Goal: Transaction & Acquisition: Purchase product/service

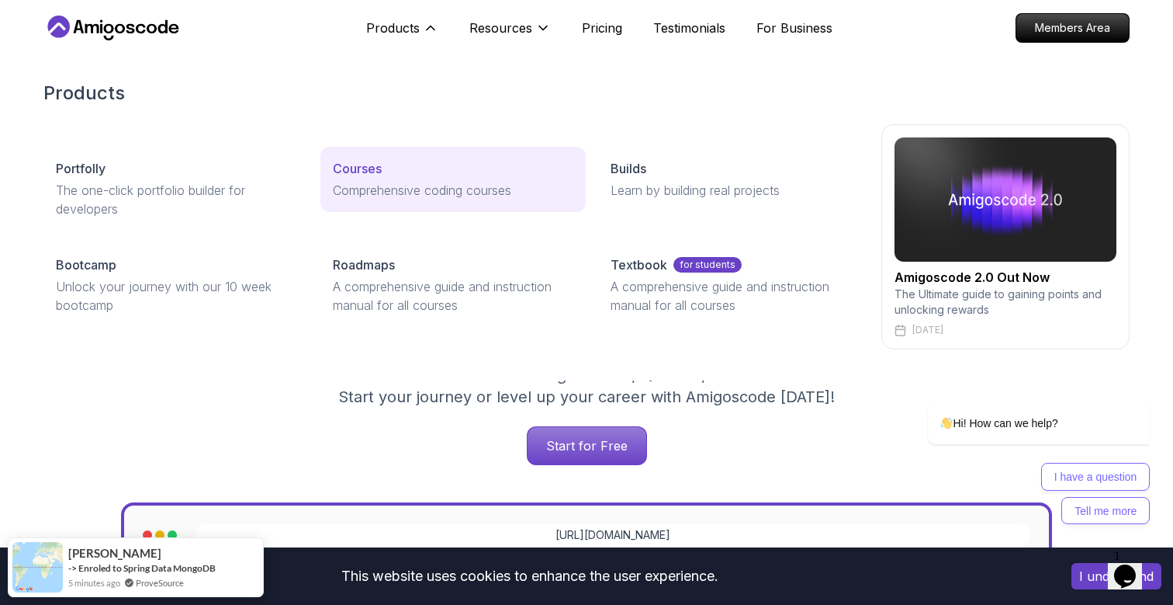
click at [387, 167] on div "Courses" at bounding box center [453, 168] width 240 height 19
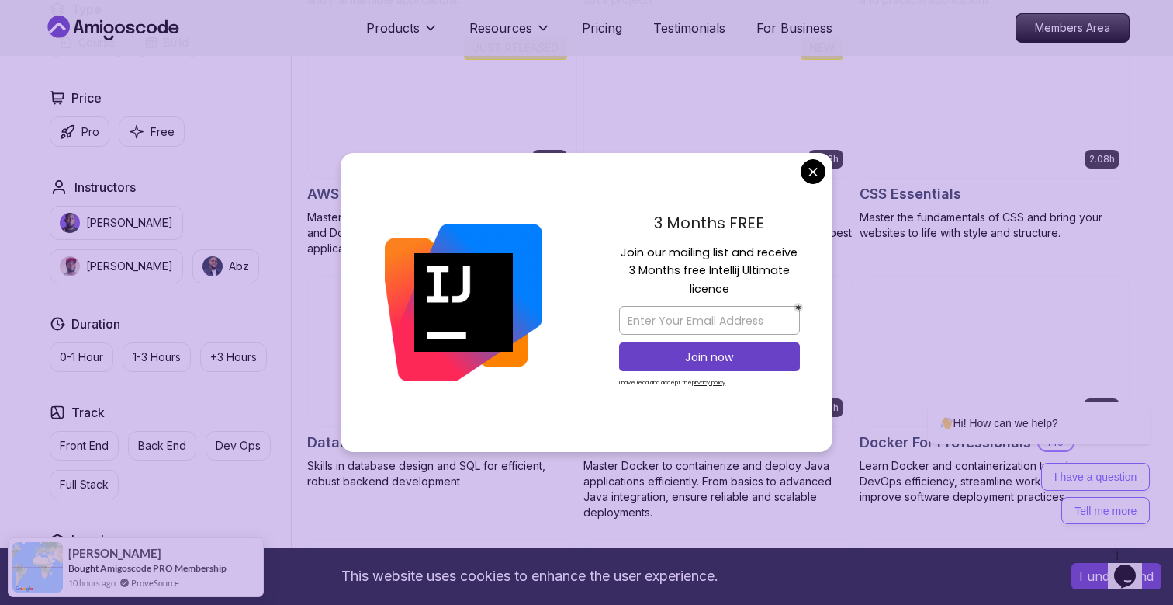
scroll to position [1192, 0]
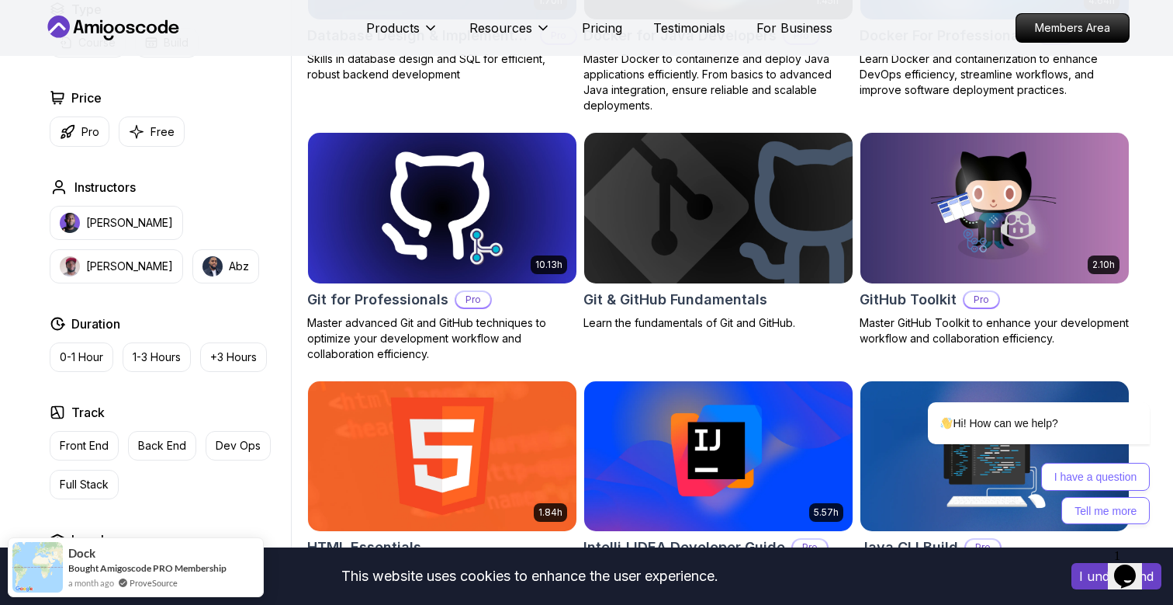
scroll to position [1582, 0]
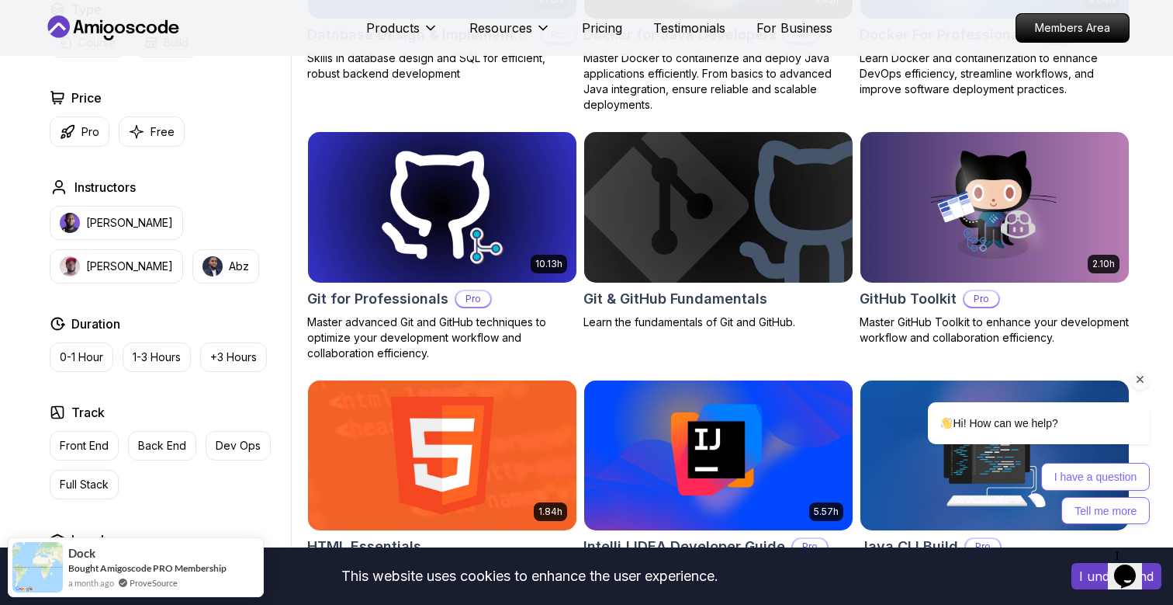
click at [1139, 378] on icon "Chat attention grabber" at bounding box center [1141, 380] width 14 height 14
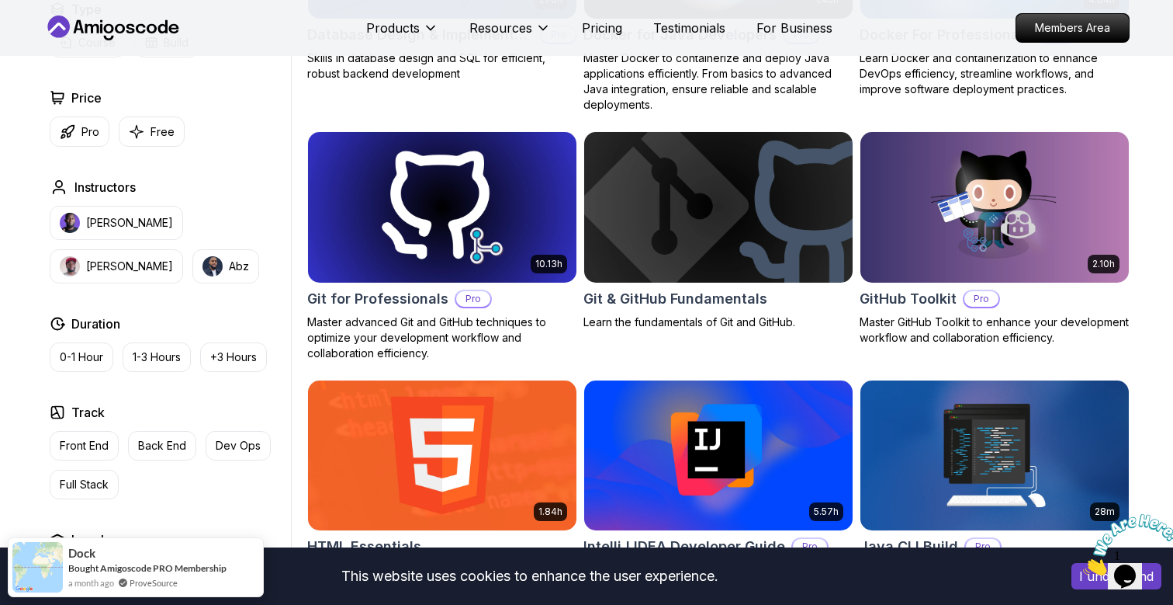
click at [1083, 564] on icon "Close" at bounding box center [1083, 570] width 0 height 13
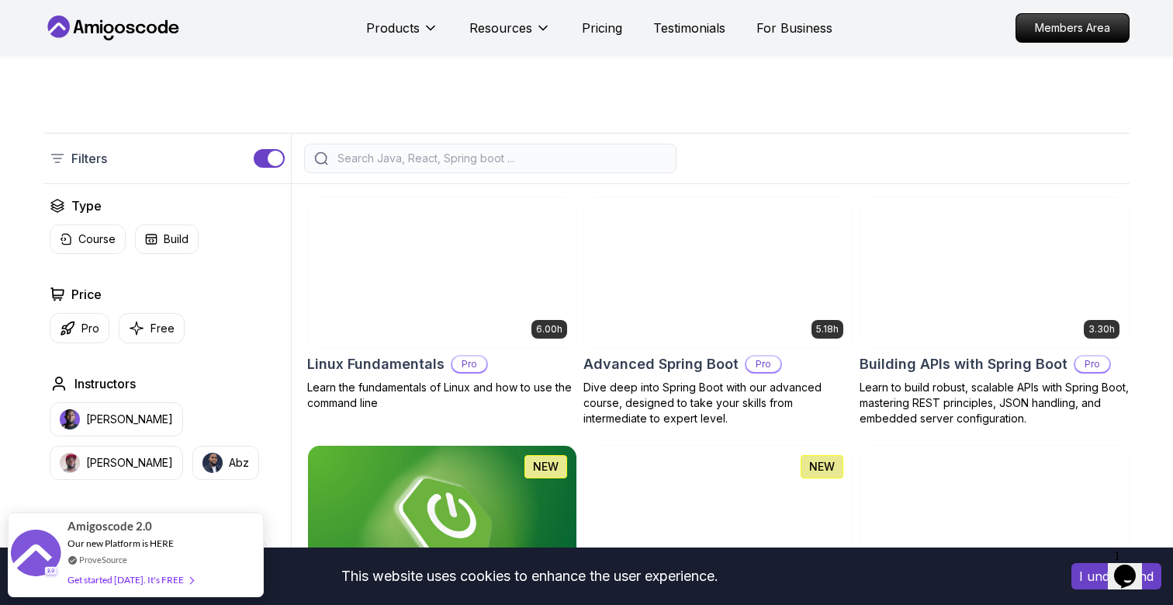
scroll to position [0, 0]
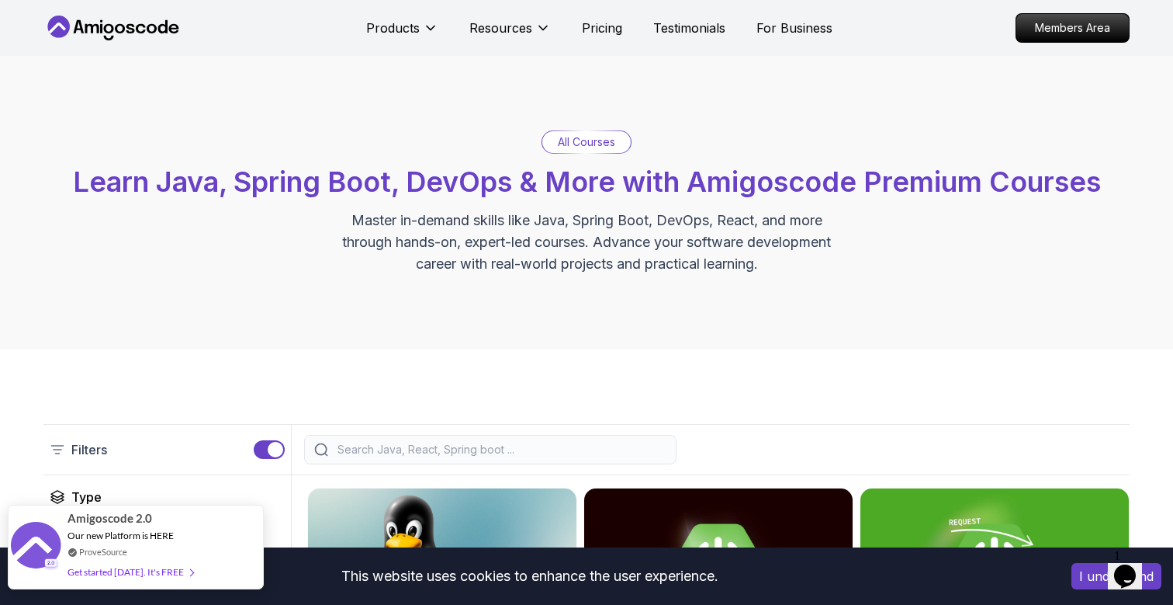
click at [102, 543] on div "Amigoscode 2.0 Our new Platform is HERE ProveSource Get started today. It's FREE" at bounding box center [130, 546] width 133 height 83
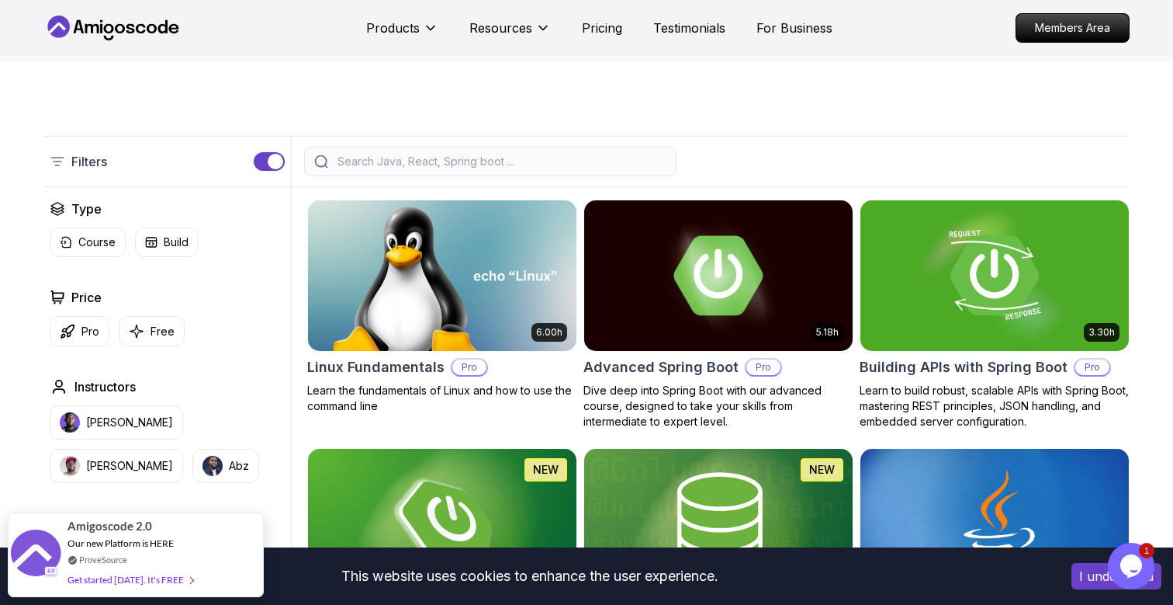
scroll to position [289, 0]
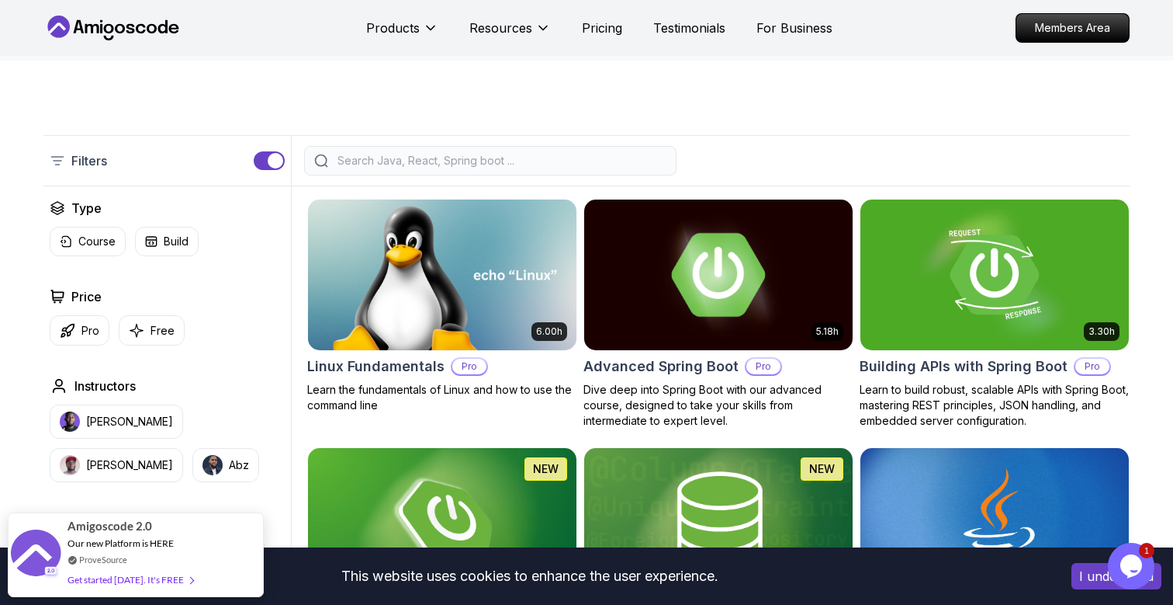
click at [674, 317] on img at bounding box center [718, 275] width 282 height 158
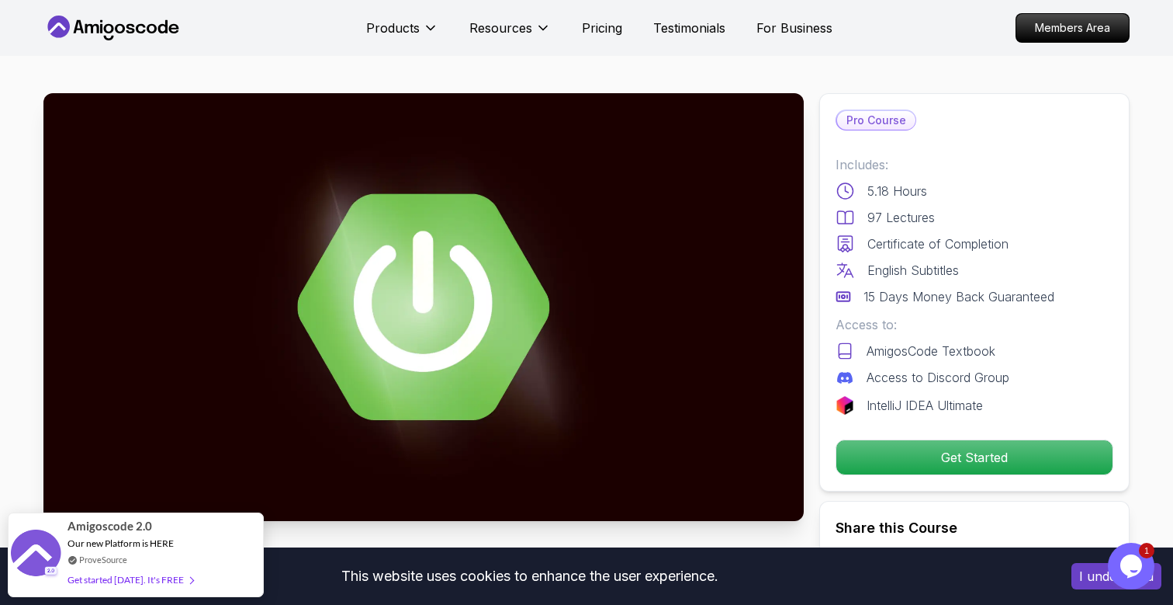
click at [1029, 432] on div "Pro Course Includes: 5.18 Hours 97 Lectures Certificate of Completion English S…" at bounding box center [975, 292] width 310 height 398
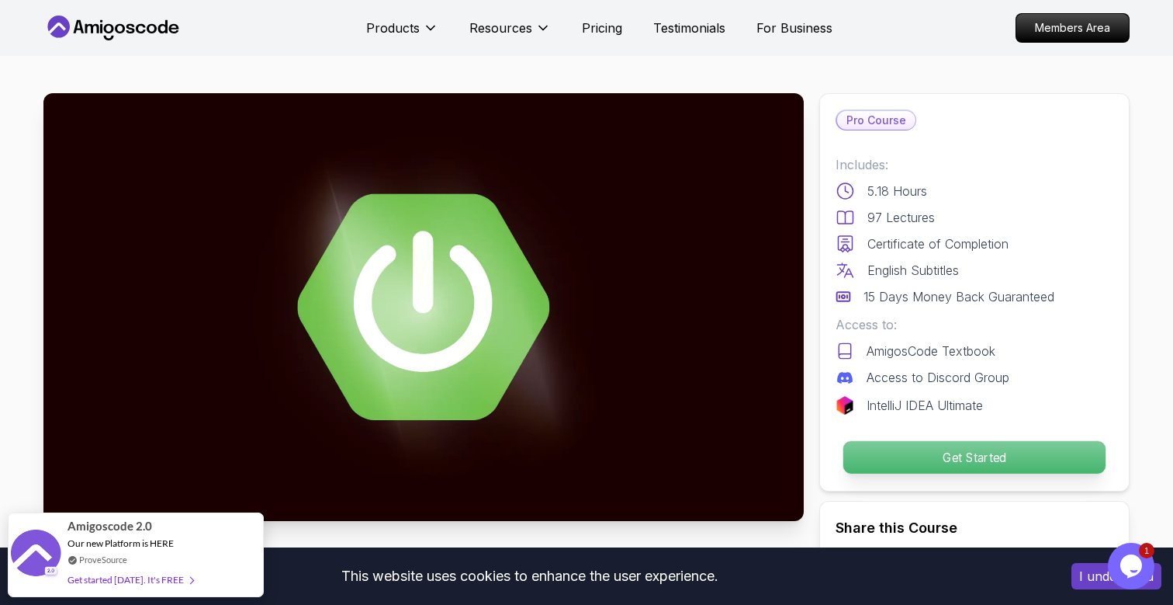
click at [1020, 467] on p "Get Started" at bounding box center [975, 457] width 262 height 33
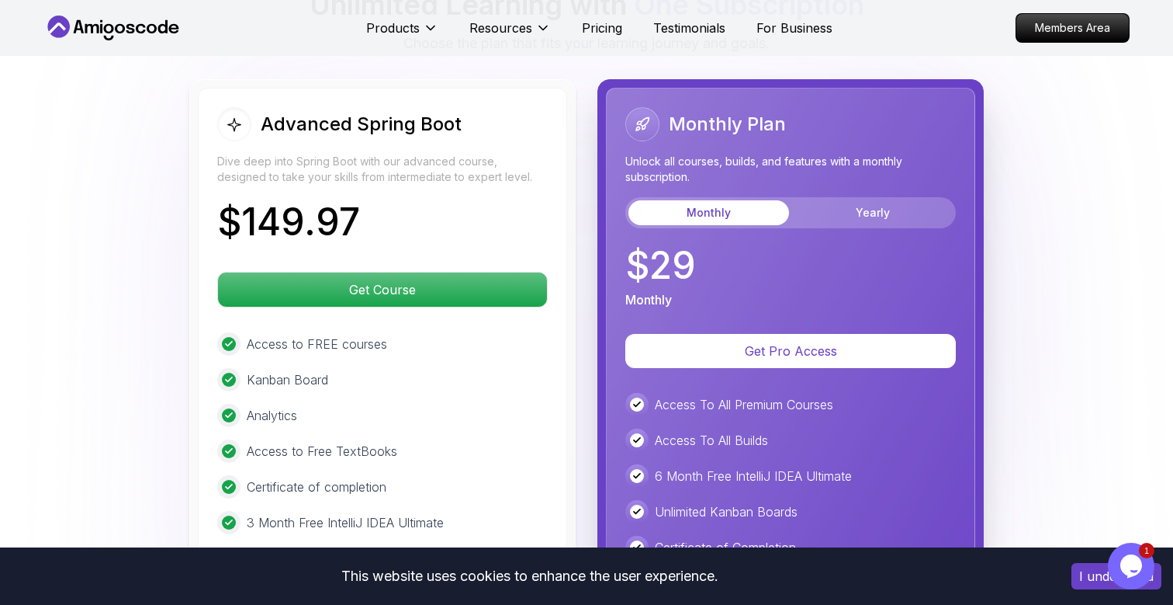
scroll to position [3463, 0]
click at [872, 199] on button "Yearly" at bounding box center [872, 211] width 161 height 25
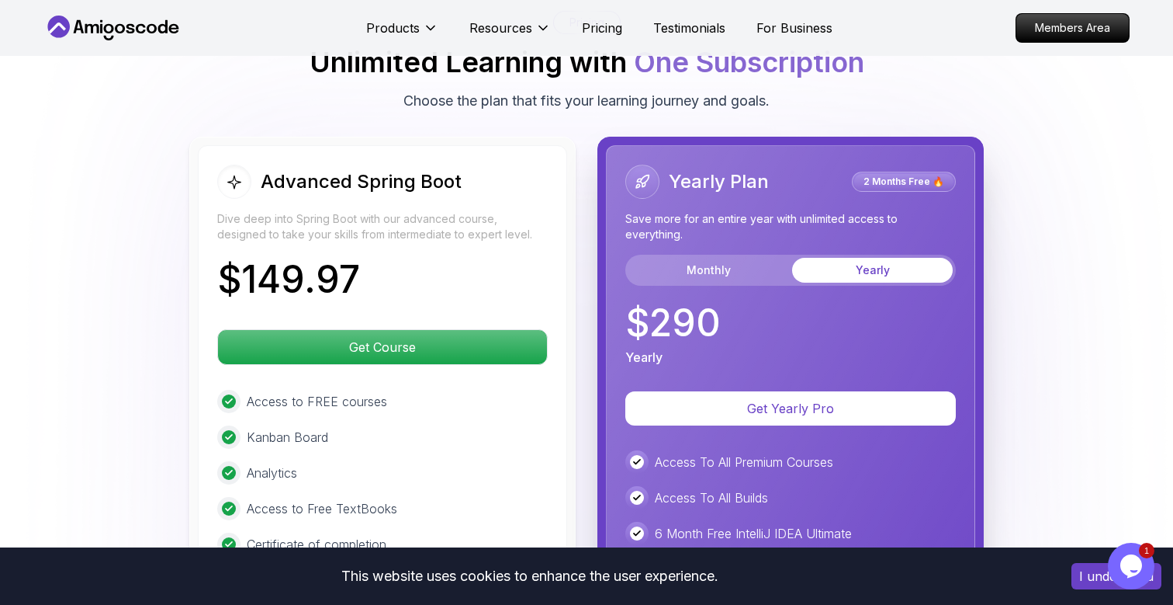
scroll to position [3398, 0]
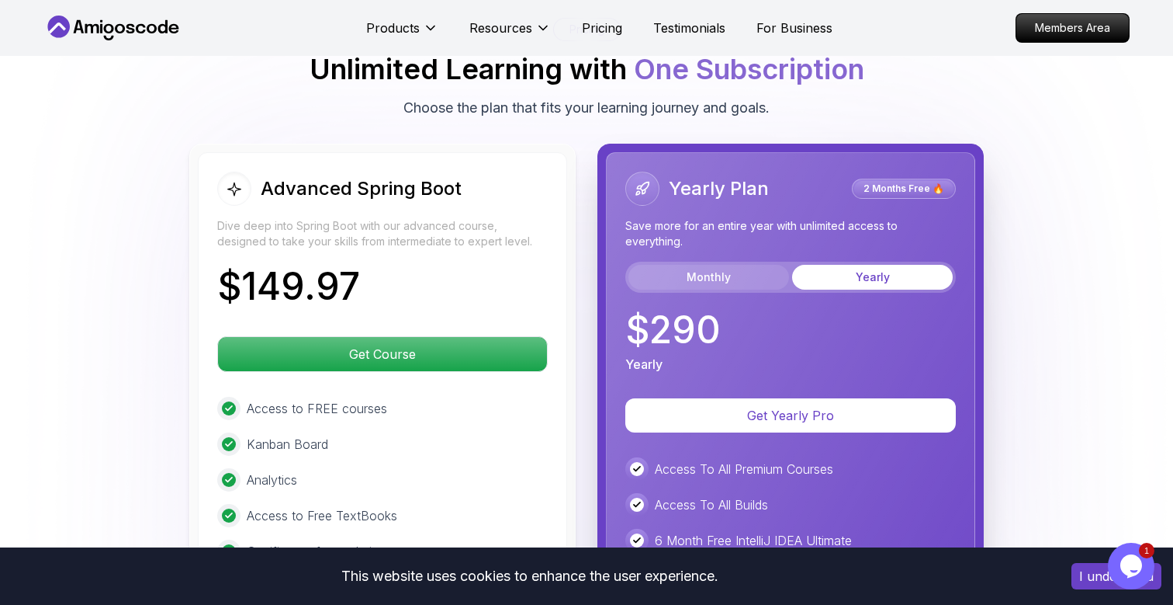
click at [724, 265] on button "Monthly" at bounding box center [709, 277] width 161 height 25
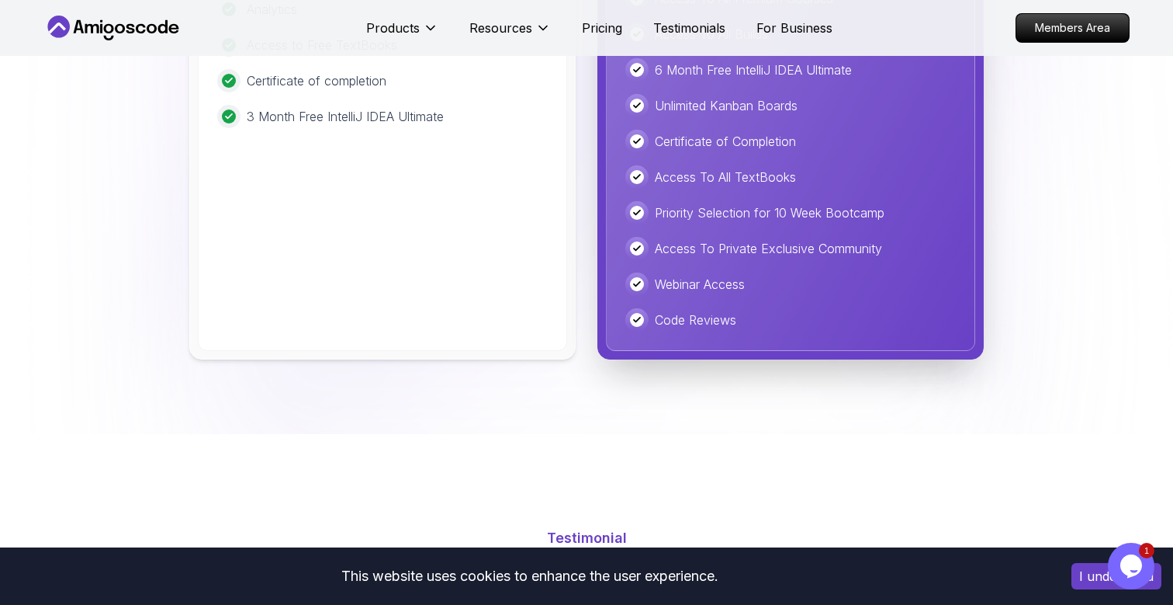
scroll to position [3877, 0]
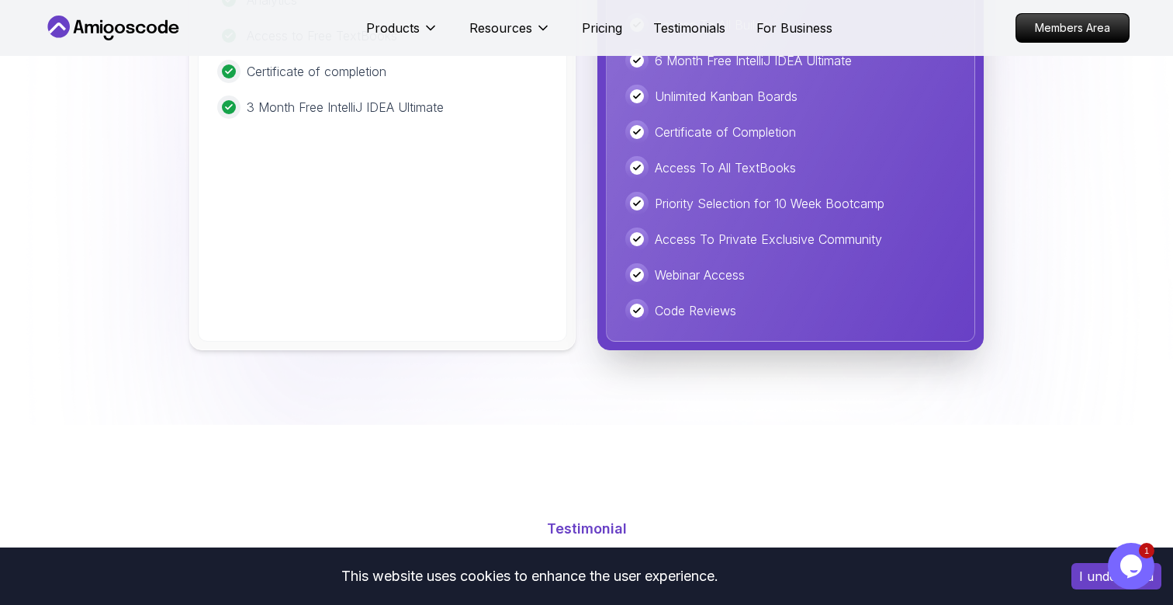
click at [1139, 568] on icon "$i18n('chat', 'chat_widget')" at bounding box center [1132, 565] width 22 height 23
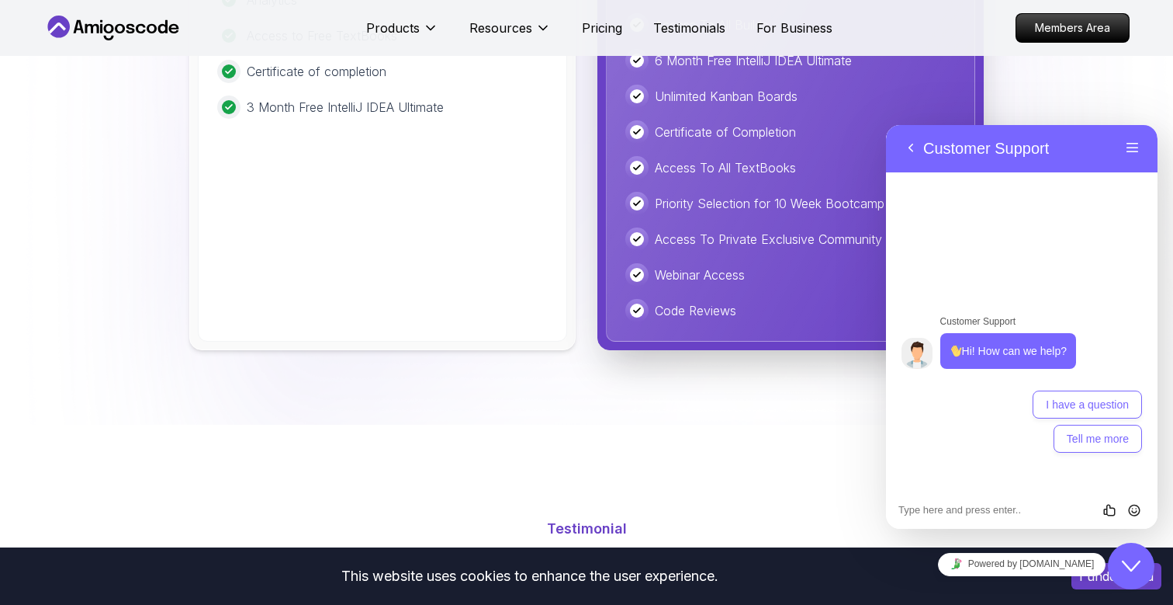
click at [1087, 100] on div "Advanced Spring Boot Dive deep into Spring Boot with our advanced course, desig…" at bounding box center [586, 7] width 1087 height 686
click at [913, 152] on button "Back" at bounding box center [911, 148] width 25 height 23
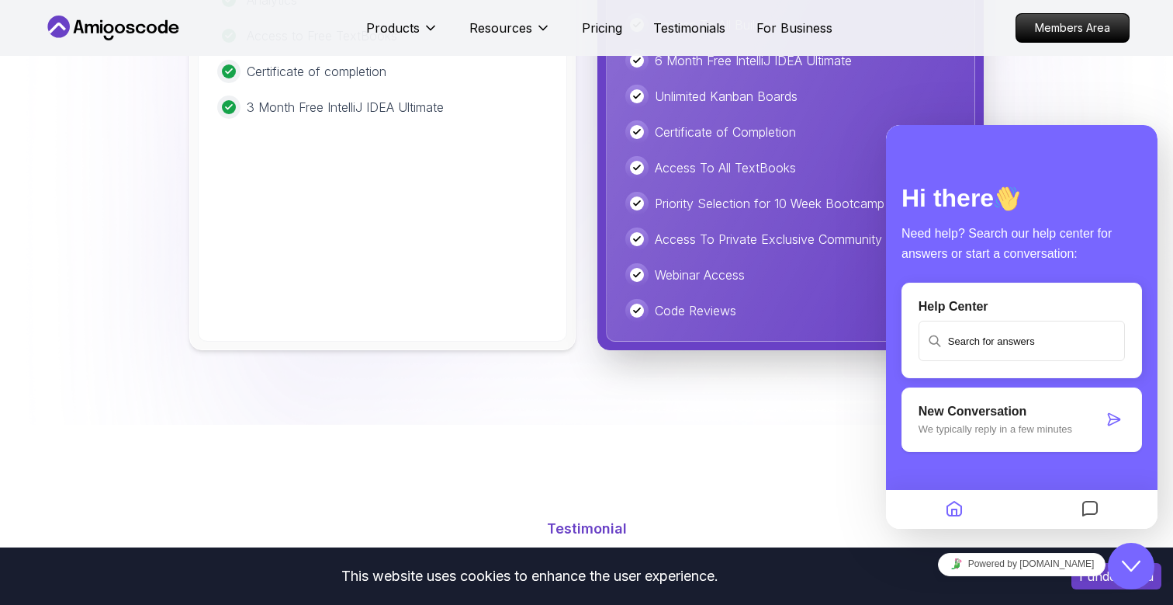
click at [1077, 95] on div "Advanced Spring Boot Dive deep into Spring Boot with our advanced course, desig…" at bounding box center [586, 7] width 1087 height 686
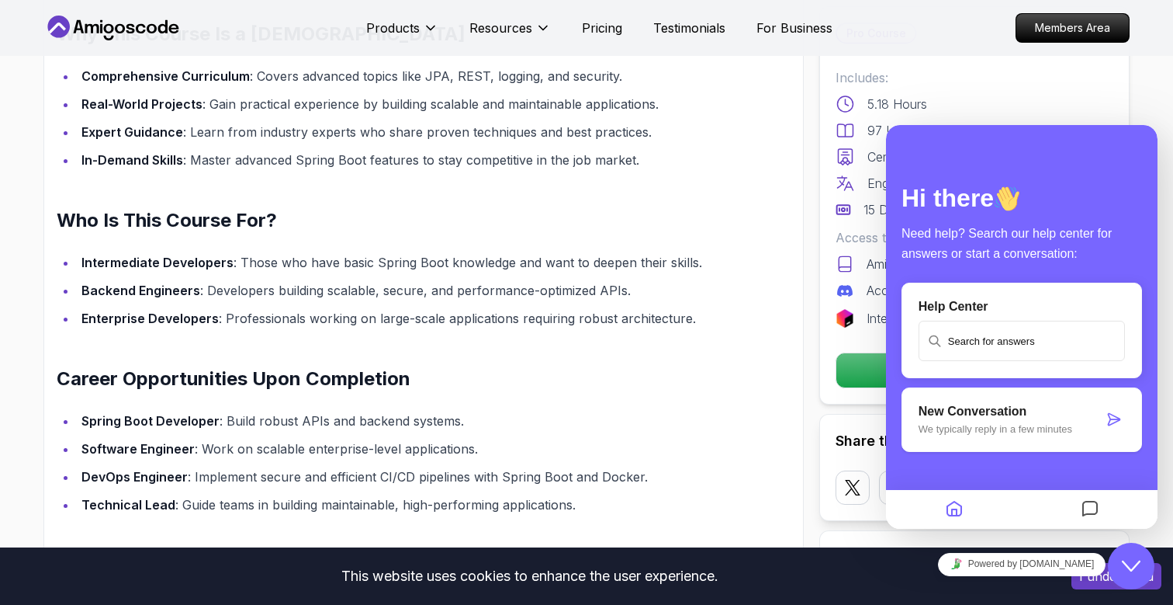
scroll to position [1376, 0]
